Goal: Navigation & Orientation: Find specific page/section

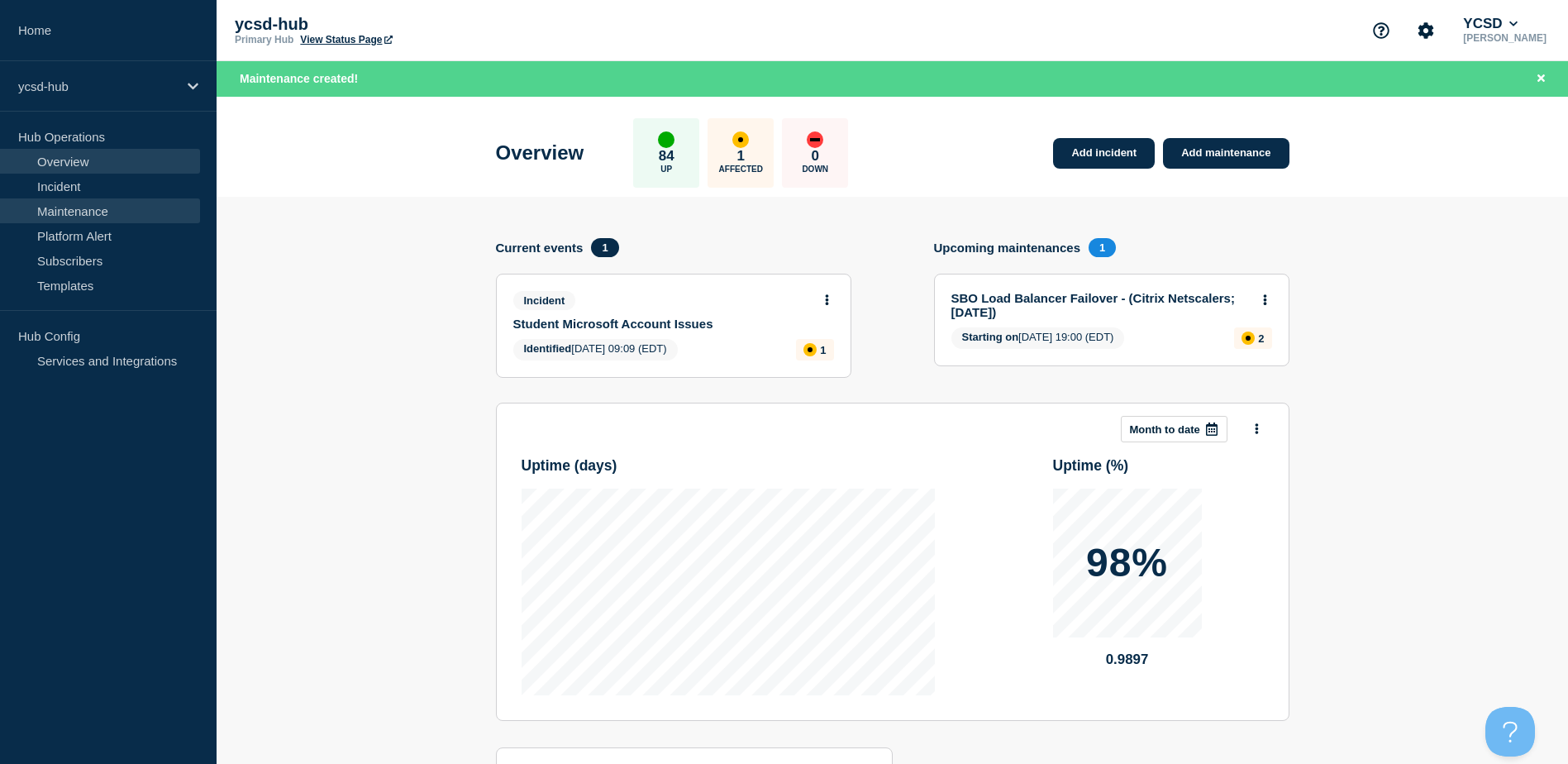
click at [110, 211] on link "Maintenance" at bounding box center [100, 210] width 200 height 24
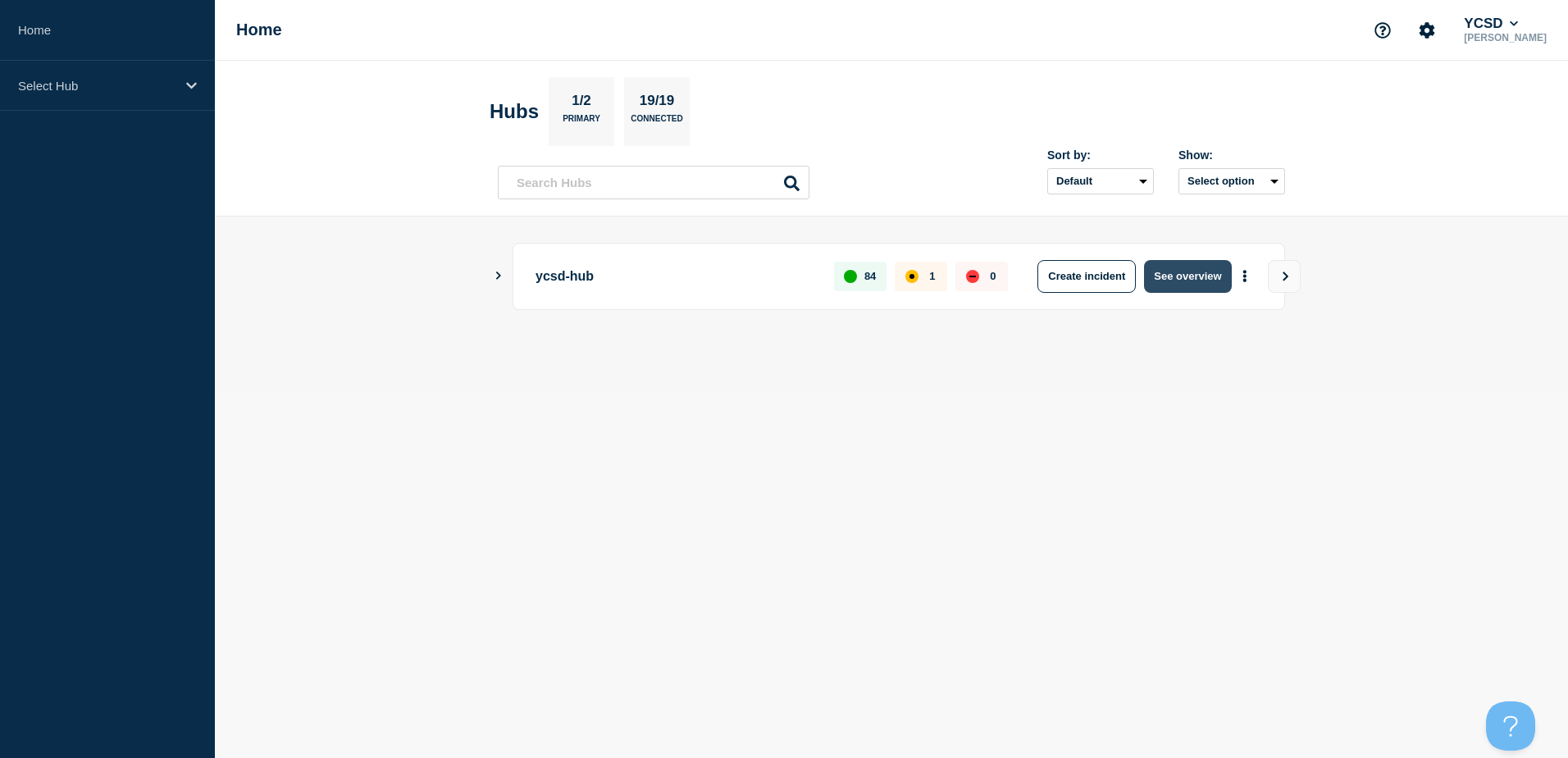
click at [1156, 271] on button "See overview" at bounding box center [1188, 277] width 87 height 33
